Goal: Information Seeking & Learning: Learn about a topic

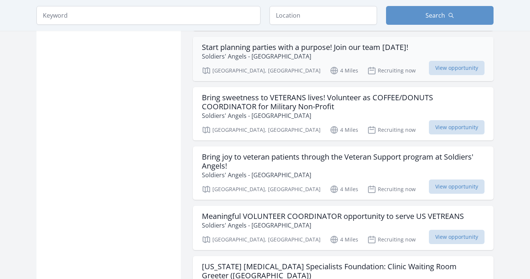
scroll to position [829, 0]
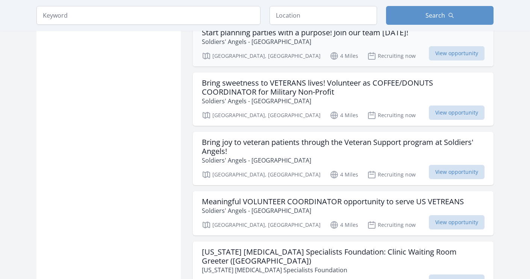
click at [203, 183] on div "Bring joy to veteran patients through the Veteran Support program at Soldiers' …" at bounding box center [343, 158] width 300 height 53
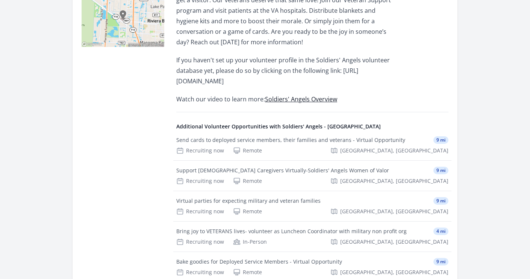
scroll to position [256, 0]
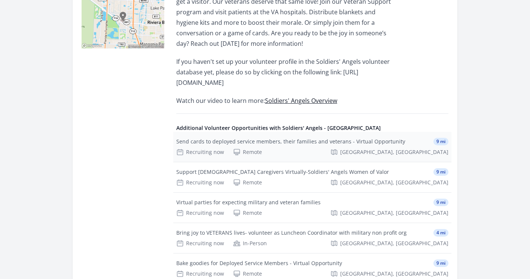
click at [245, 151] on div "Remote" at bounding box center [247, 152] width 29 height 8
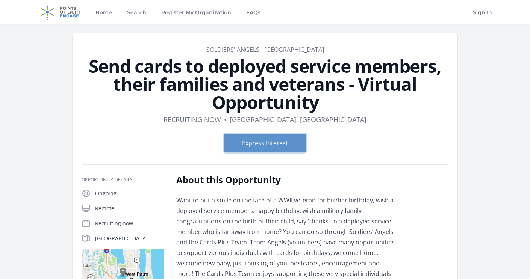
click at [245, 151] on button "Express Interest" at bounding box center [264, 143] width 83 height 19
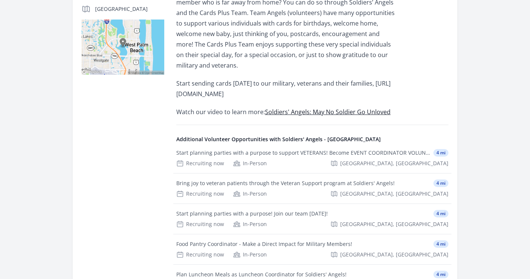
scroll to position [241, 0]
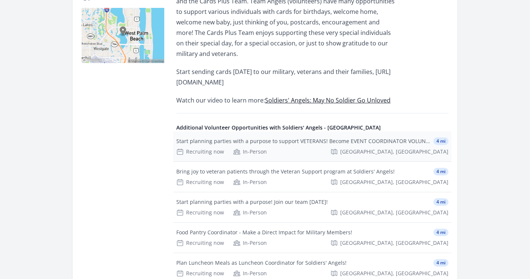
click at [247, 148] on div "In-Person" at bounding box center [250, 152] width 34 height 8
click at [248, 148] on div "In-Person" at bounding box center [250, 152] width 34 height 8
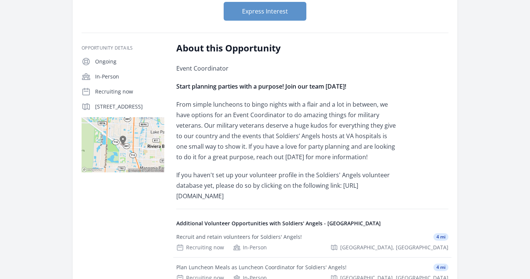
scroll to position [133, 0]
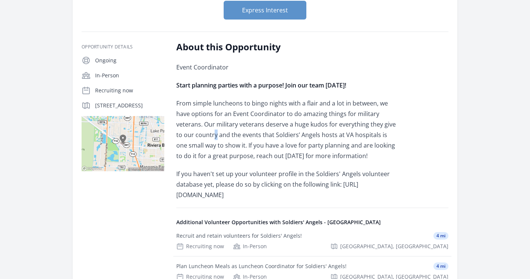
drag, startPoint x: 212, startPoint y: 139, endPoint x: 216, endPoint y: 137, distance: 3.9
click at [216, 137] on p "From simple luncheons to bingo nights with a flair and a lot in between, we hav…" at bounding box center [286, 129] width 220 height 63
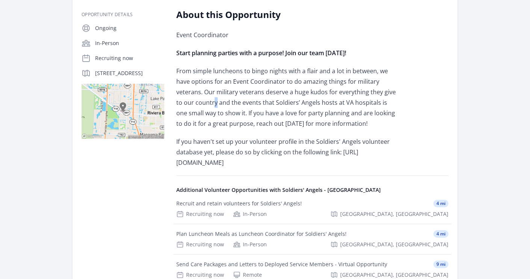
scroll to position [168, 0]
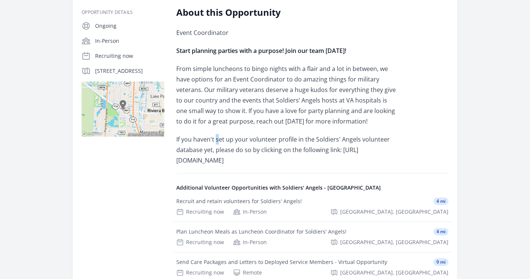
click at [218, 137] on span "If you haven't set up your volunteer profile in the Soldiers' Angels volunteer …" at bounding box center [282, 149] width 213 height 29
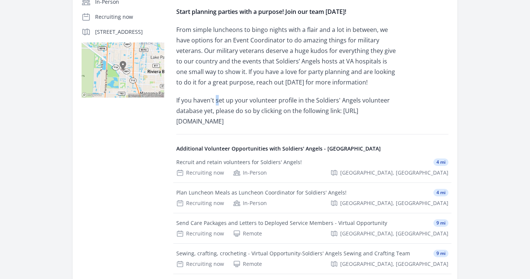
scroll to position [208, 0]
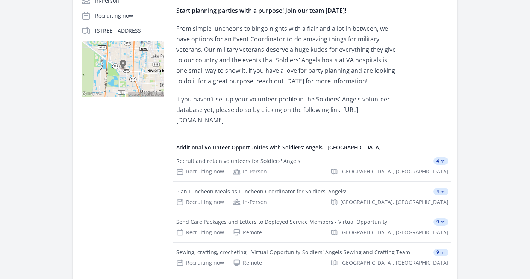
drag, startPoint x: 249, startPoint y: 139, endPoint x: 251, endPoint y: 135, distance: 4.0
click at [251, 135] on div "Additional Volunteer Opportunities with Soldiers' Angels - West Palm Beach Recr…" at bounding box center [312, 236] width 272 height 207
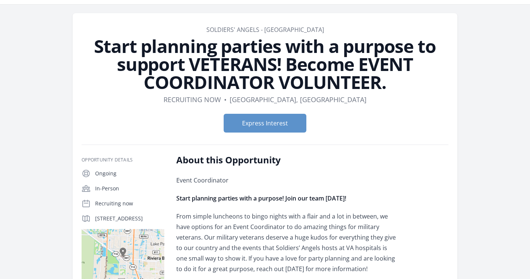
scroll to position [0, 0]
